Goal: Information Seeking & Learning: Understand process/instructions

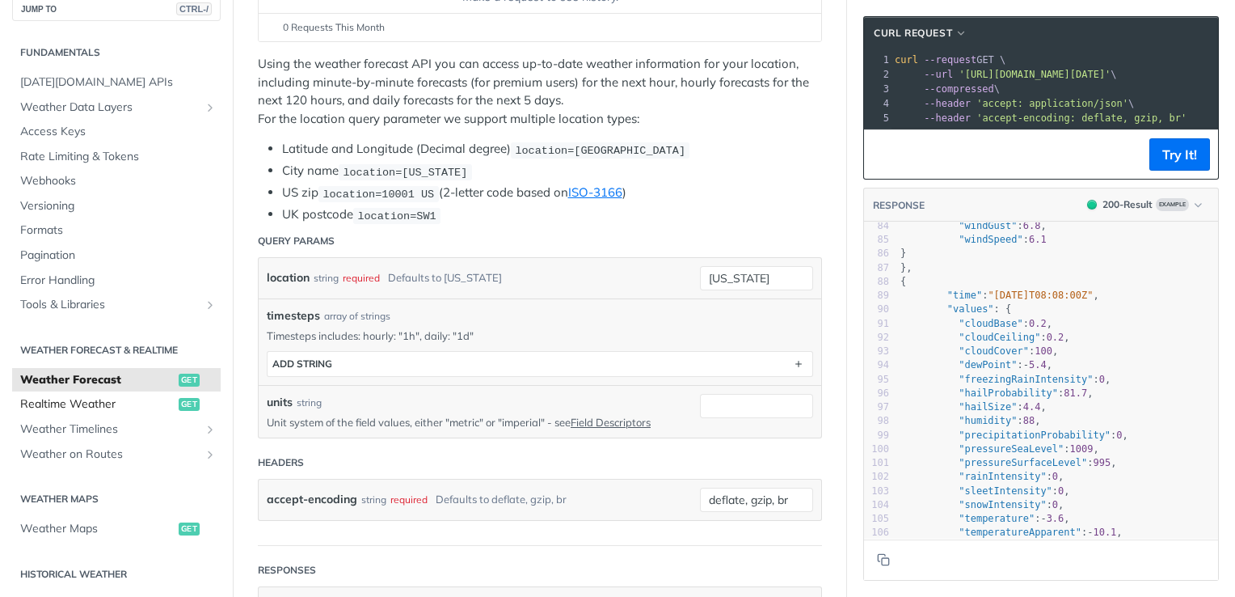
click at [129, 409] on span "Realtime Weather" at bounding box center [97, 404] width 154 height 16
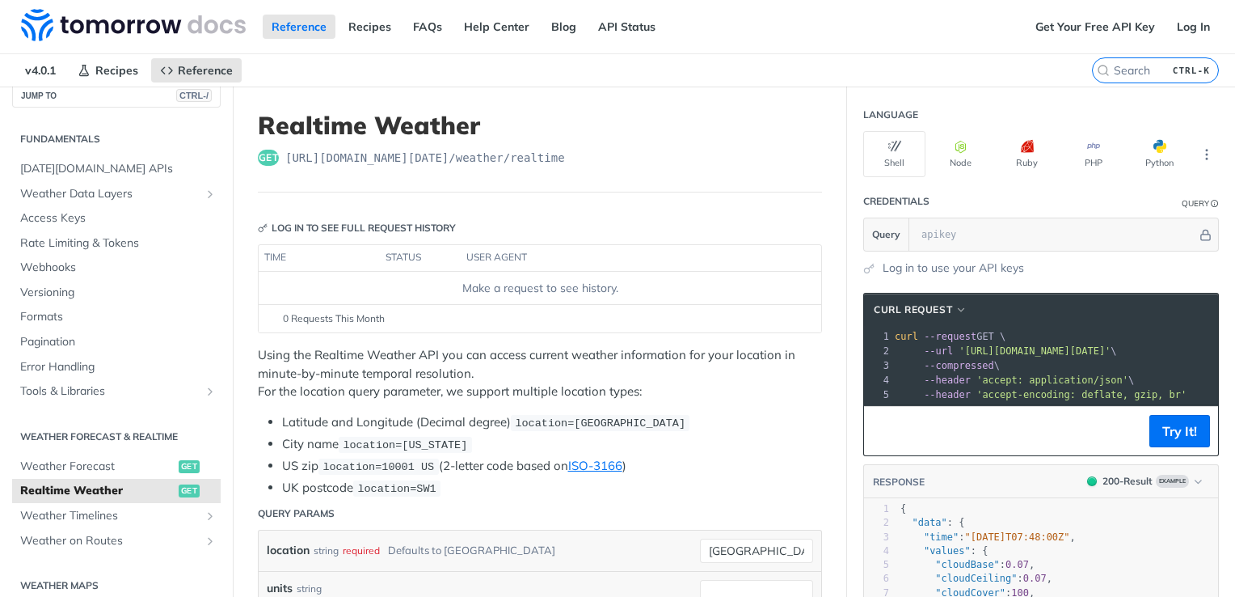
click at [343, 439] on code "location=[US_STATE]" at bounding box center [405, 445] width 133 height 16
drag, startPoint x: 343, startPoint y: 439, endPoint x: 416, endPoint y: 443, distance: 73.7
click at [416, 443] on span "location=[US_STATE]" at bounding box center [405, 445] width 125 height 12
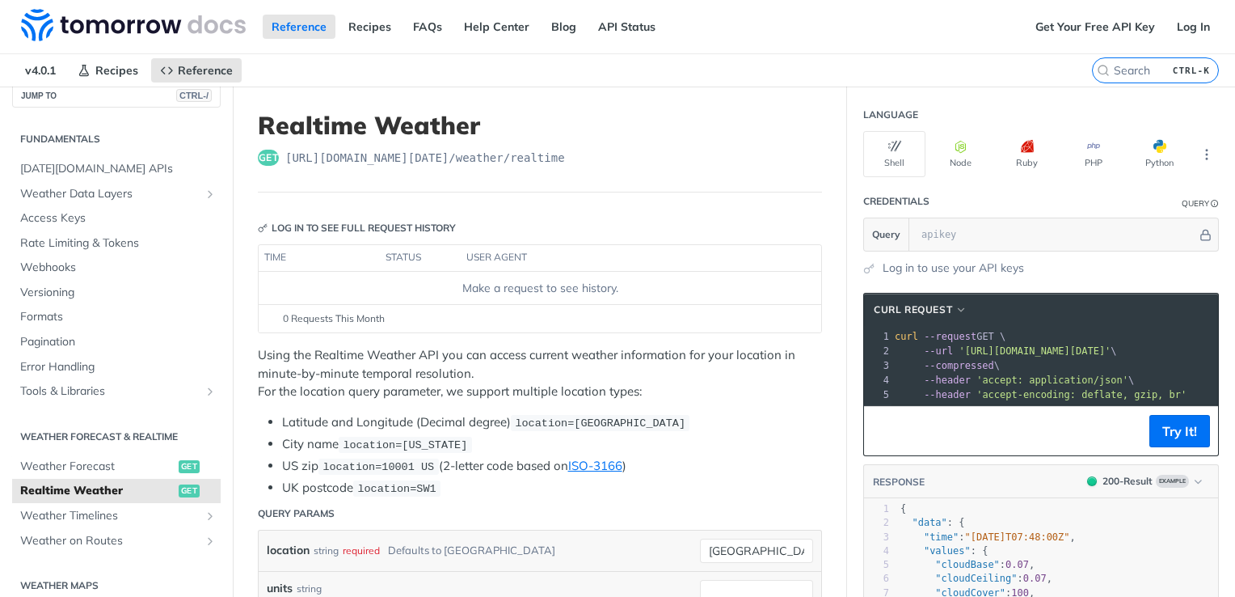
drag, startPoint x: 416, startPoint y: 443, endPoint x: 469, endPoint y: 461, distance: 55.5
click at [469, 461] on li "US zip location=10001 US (2-letter code based on ISO-3166 )" at bounding box center [552, 466] width 540 height 19
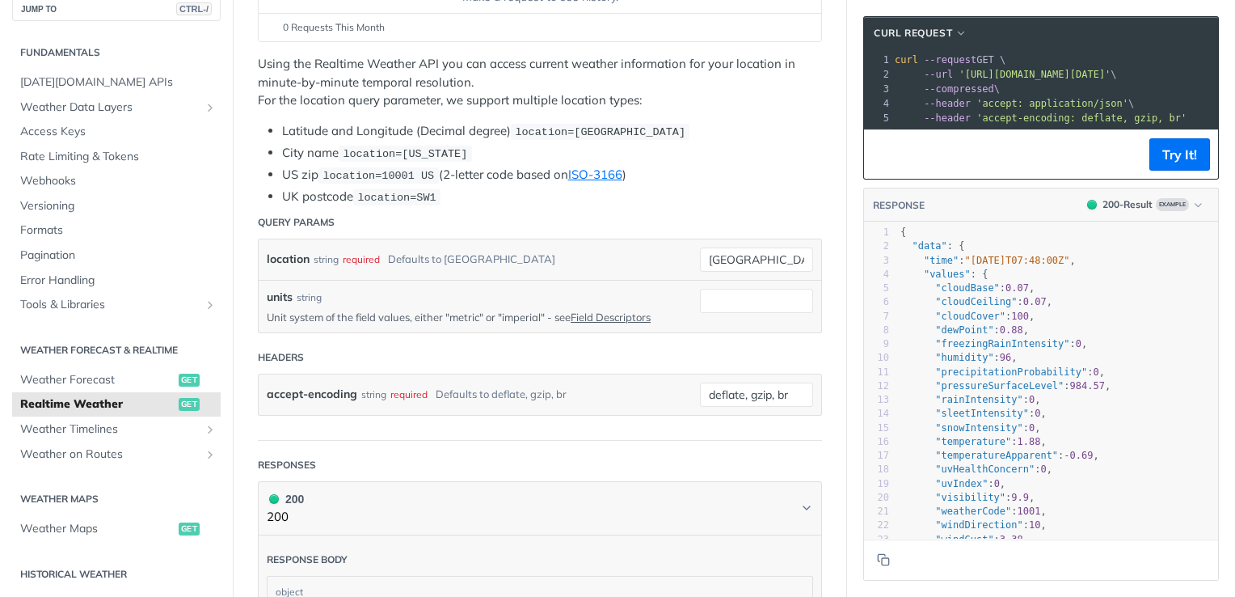
click at [670, 209] on header "Query Params" at bounding box center [540, 222] width 564 height 32
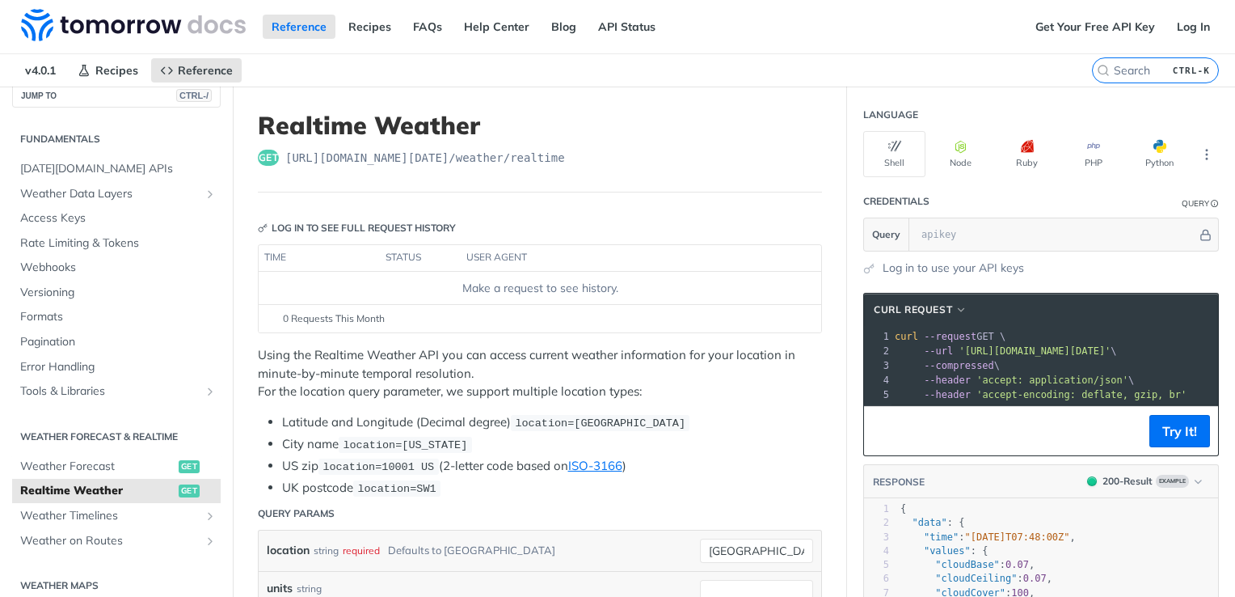
click at [598, 422] on span "location=[GEOGRAPHIC_DATA]" at bounding box center [600, 423] width 171 height 12
drag, startPoint x: 598, startPoint y: 422, endPoint x: 701, endPoint y: 447, distance: 105.7
click at [701, 447] on ul "Latitude and Longitude (Decimal degree) location=[GEOGRAPHIC_DATA] City name lo…" at bounding box center [540, 455] width 564 height 84
click at [701, 447] on li "City name location=[US_STATE]" at bounding box center [552, 444] width 540 height 19
click at [569, 348] on p "Using the Realtime Weather API you can access current weather information for y…" at bounding box center [540, 373] width 564 height 55
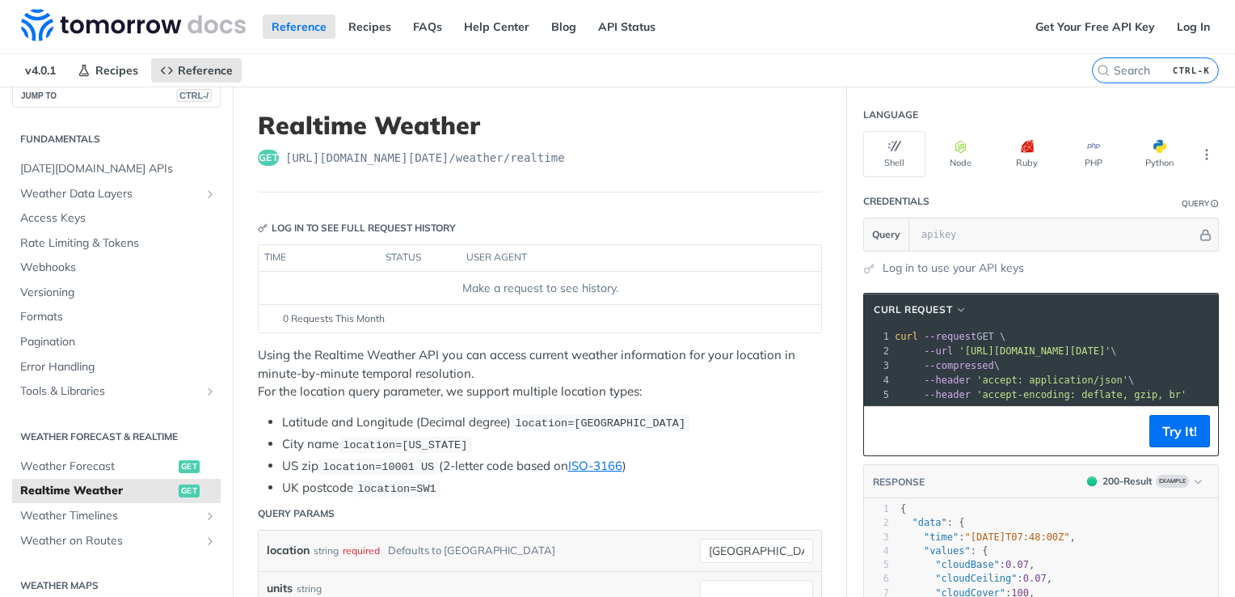
click at [449, 289] on div "Make a request to see history." at bounding box center [540, 288] width 550 height 17
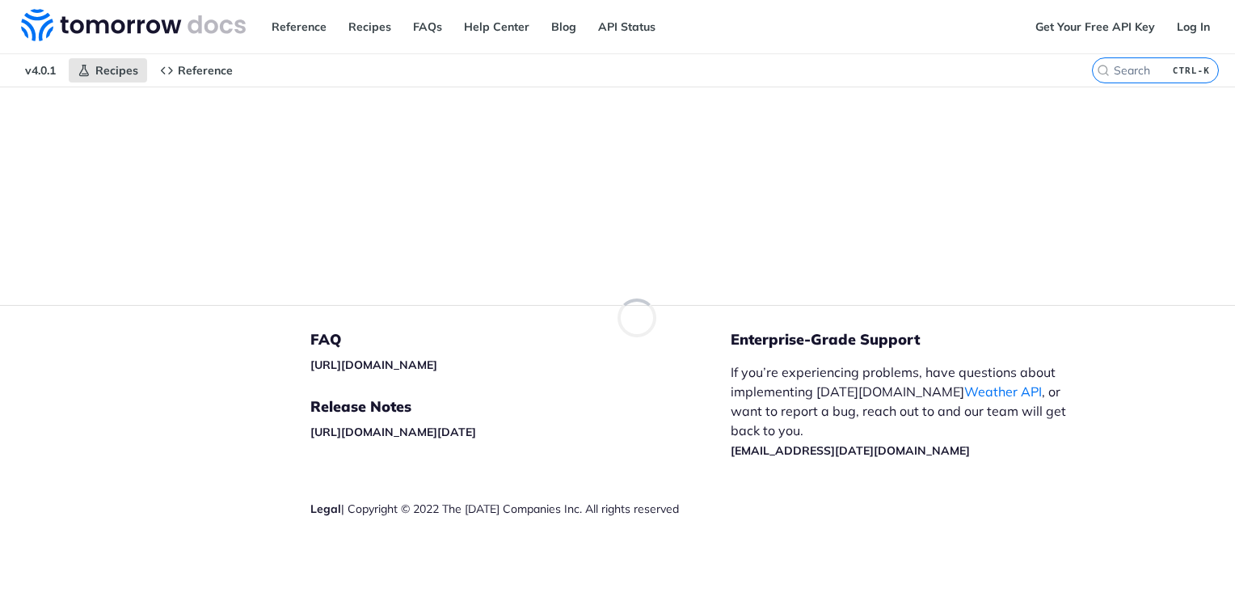
click at [629, 183] on main "Recipes" at bounding box center [617, 196] width 1235 height 218
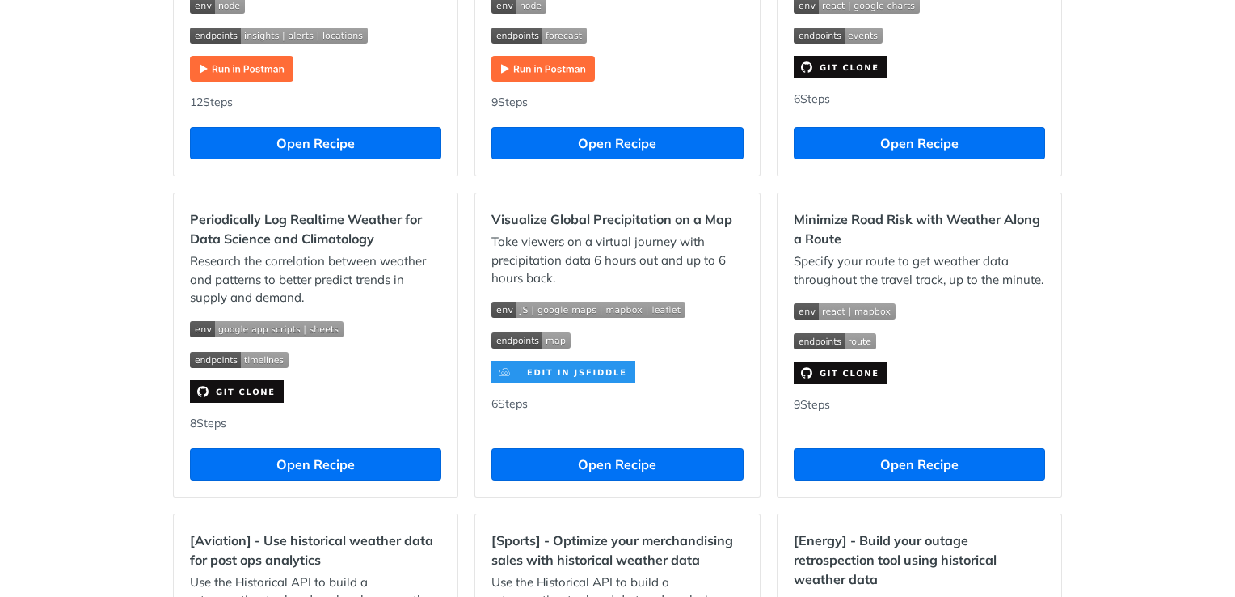
scroll to position [1003, 0]
